Goal: Understand process/instructions

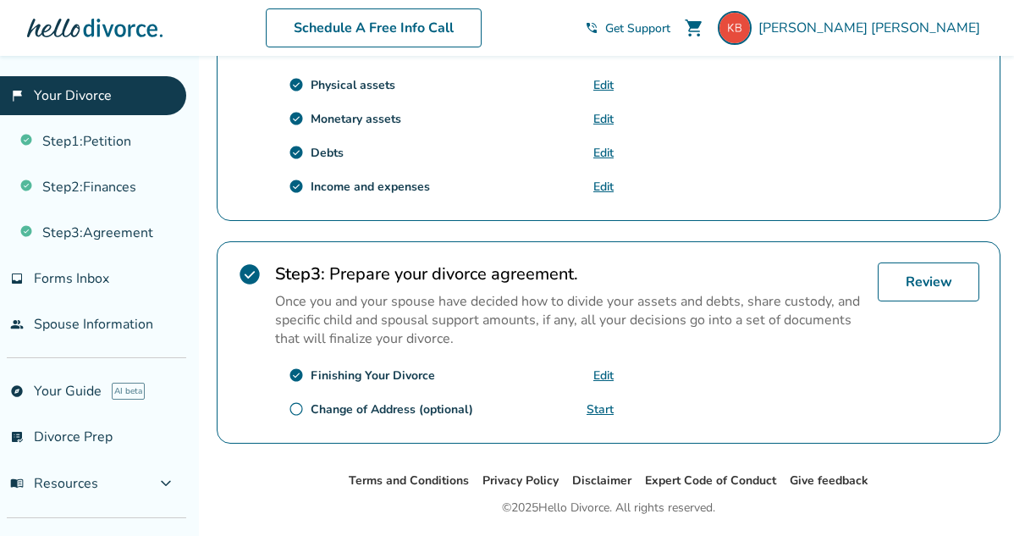
scroll to position [677, 0]
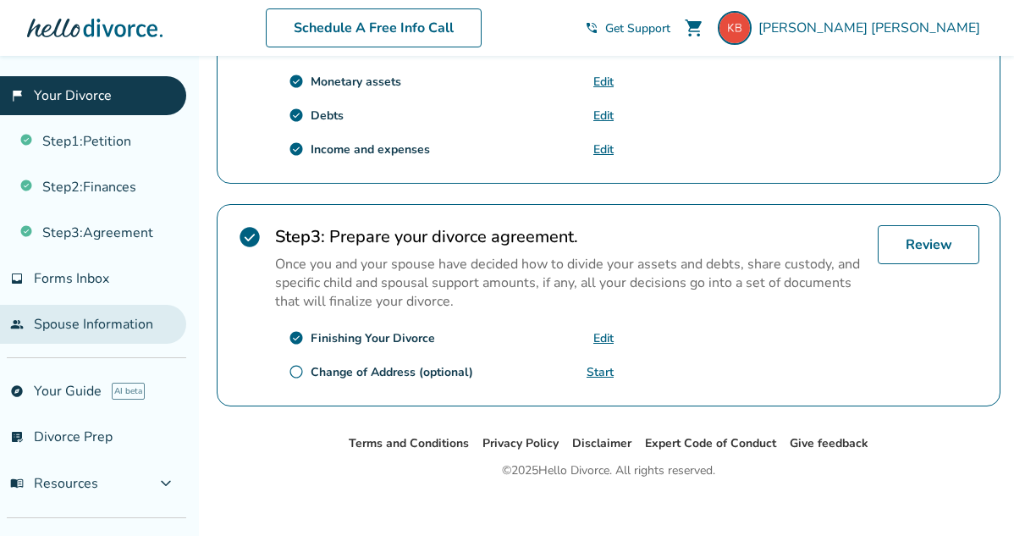
click at [86, 321] on link "people Spouse Information" at bounding box center [93, 324] width 186 height 39
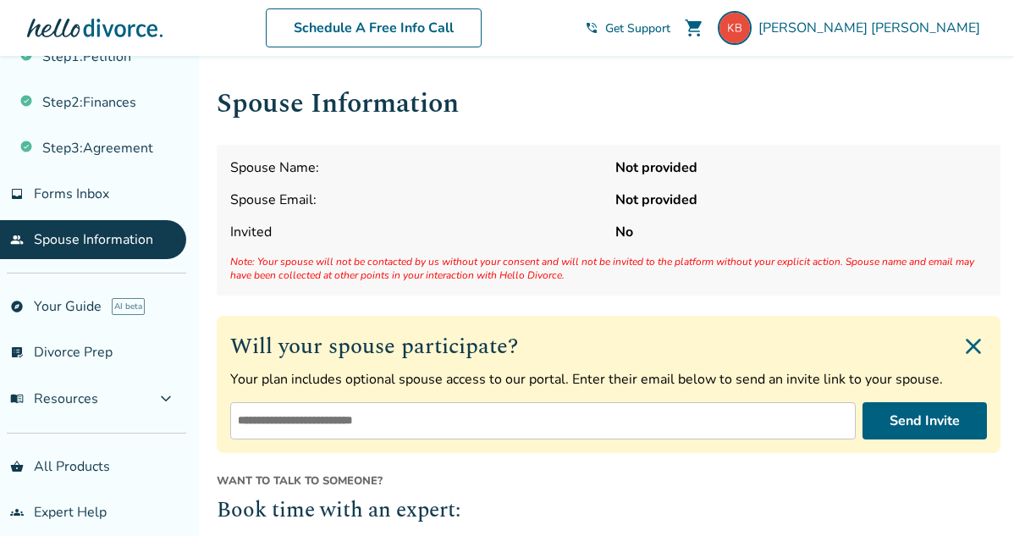
scroll to position [95, 0]
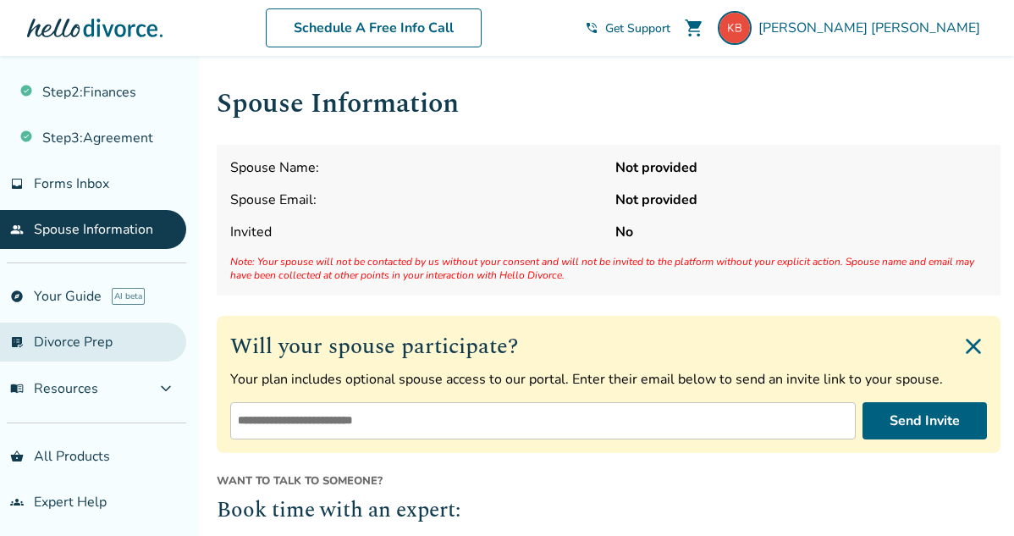
click at [55, 339] on link "list_alt_check Divorce Prep" at bounding box center [93, 342] width 186 height 39
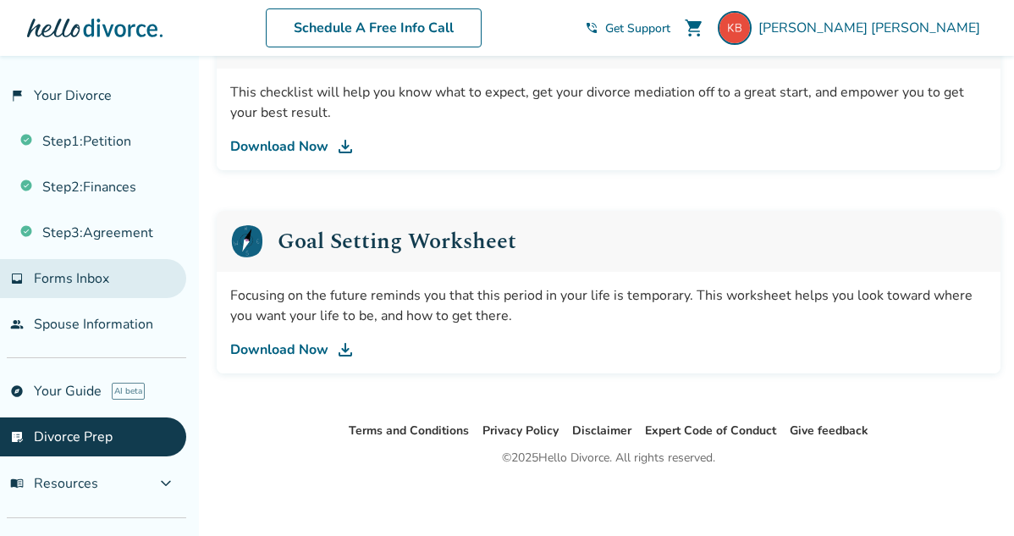
click at [80, 279] on span "Forms Inbox" at bounding box center [71, 278] width 75 height 19
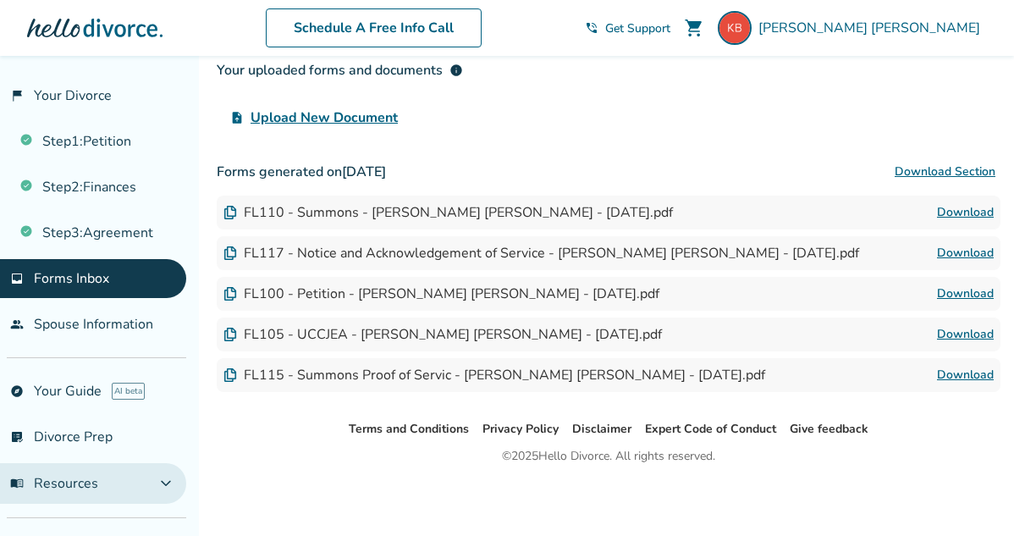
scroll to position [95, 0]
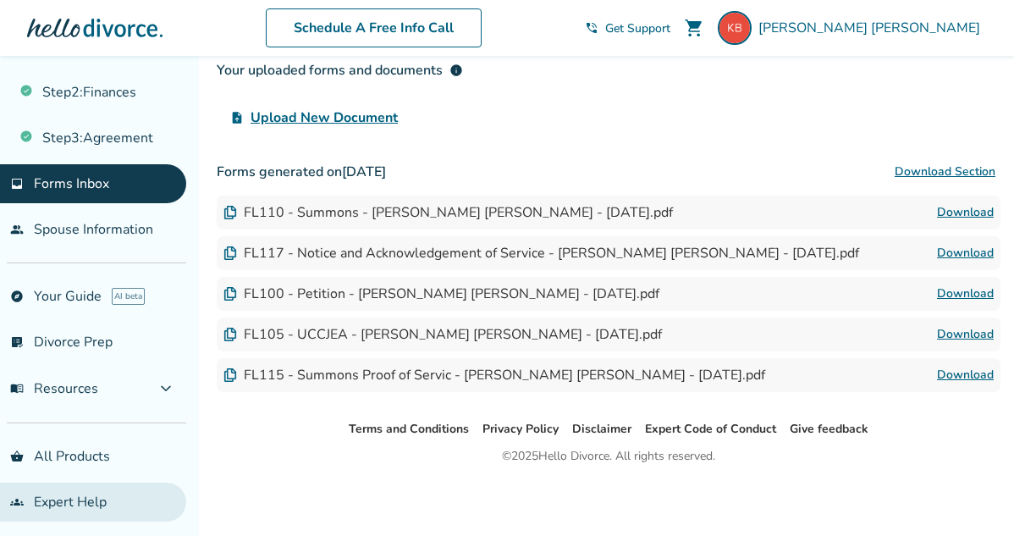
click at [91, 497] on link "groups Expert Help" at bounding box center [93, 502] width 186 height 39
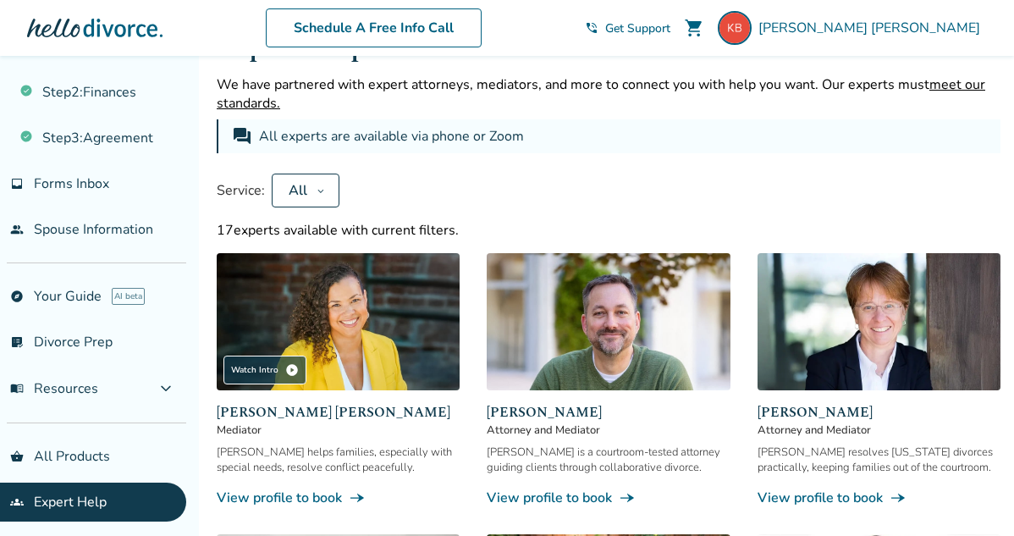
scroll to position [187, 0]
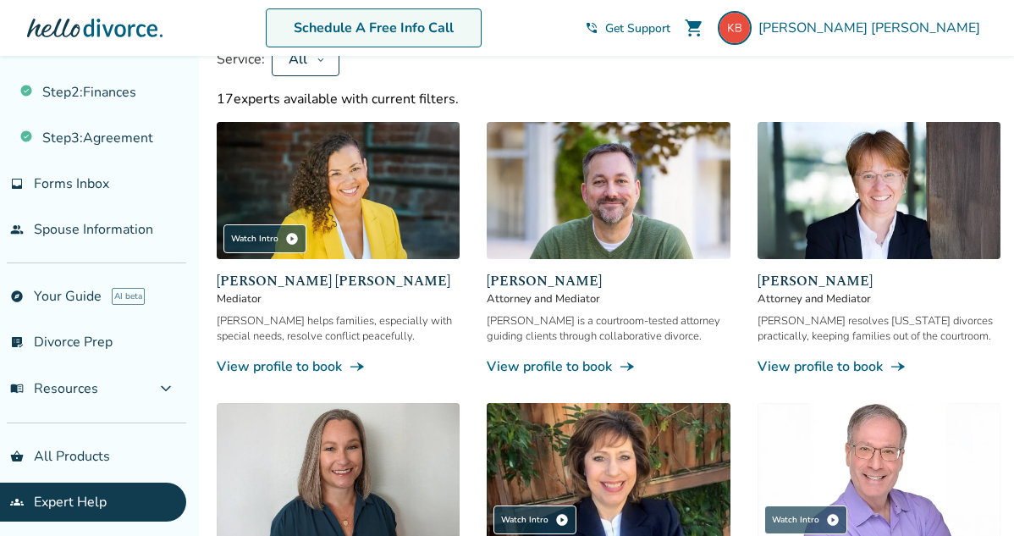
click at [455, 27] on link "Schedule A Free Info Call" at bounding box center [374, 27] width 216 height 39
